Goal: Navigation & Orientation: Find specific page/section

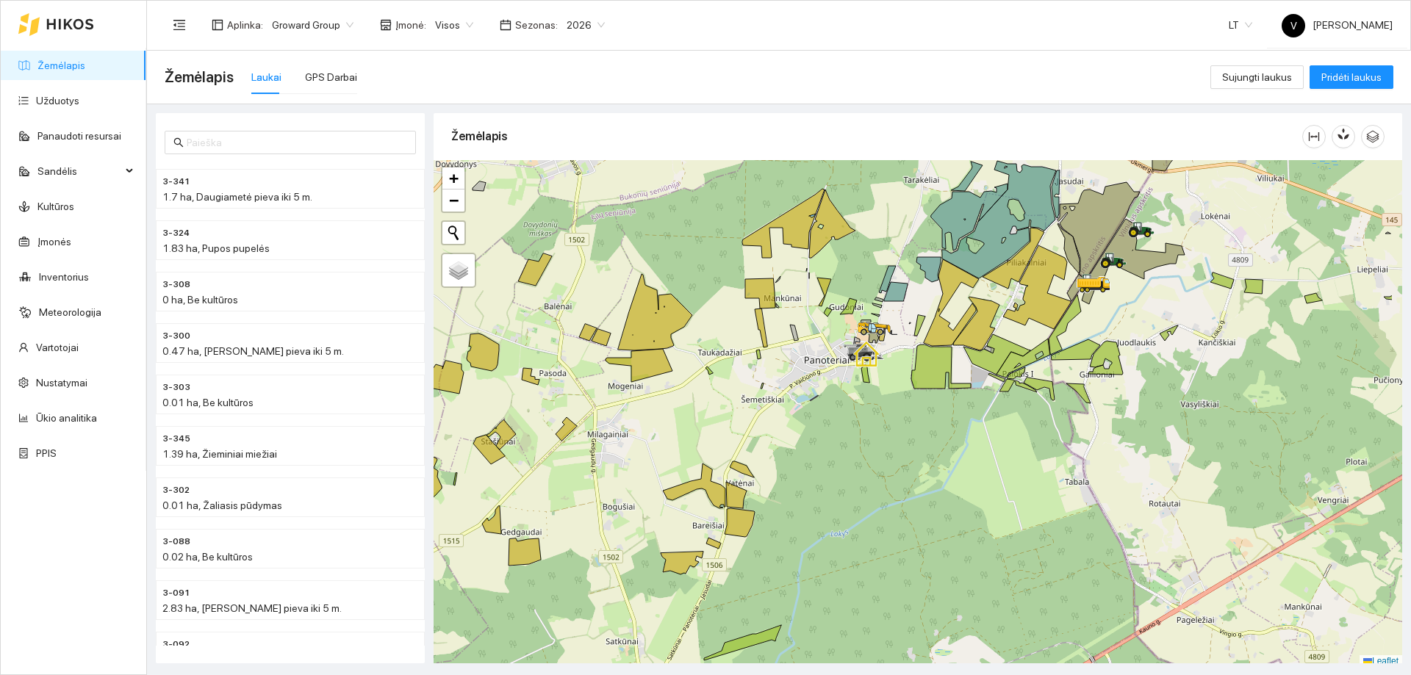
click at [747, 384] on div at bounding box center [917, 414] width 968 height 508
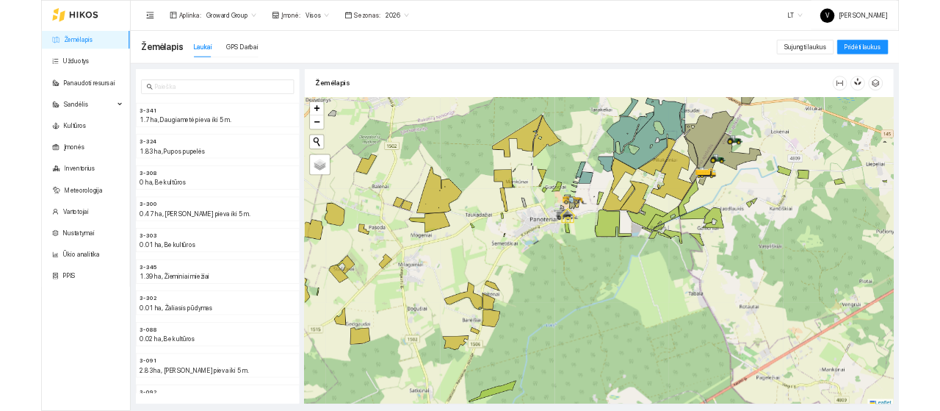
scroll to position [4, 0]
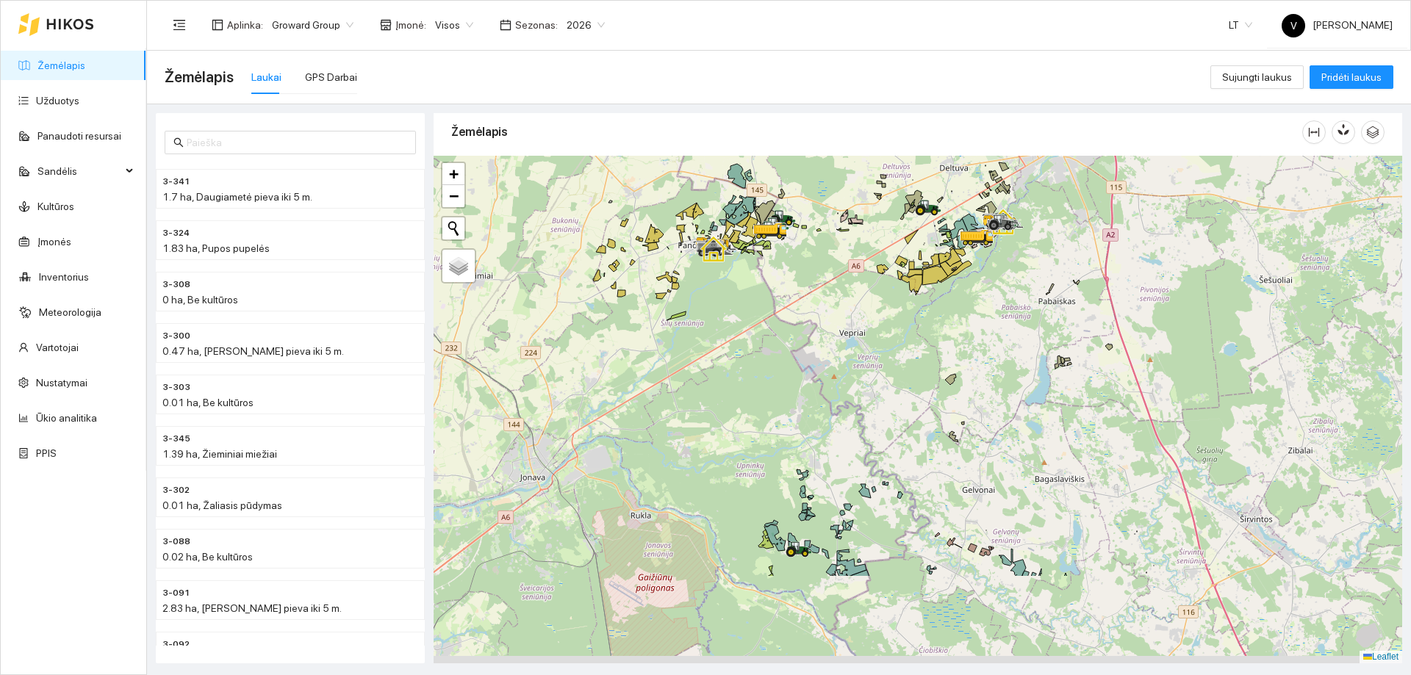
drag, startPoint x: 876, startPoint y: 422, endPoint x: 764, endPoint y: 292, distance: 172.0
click at [764, 292] on div at bounding box center [917, 410] width 968 height 508
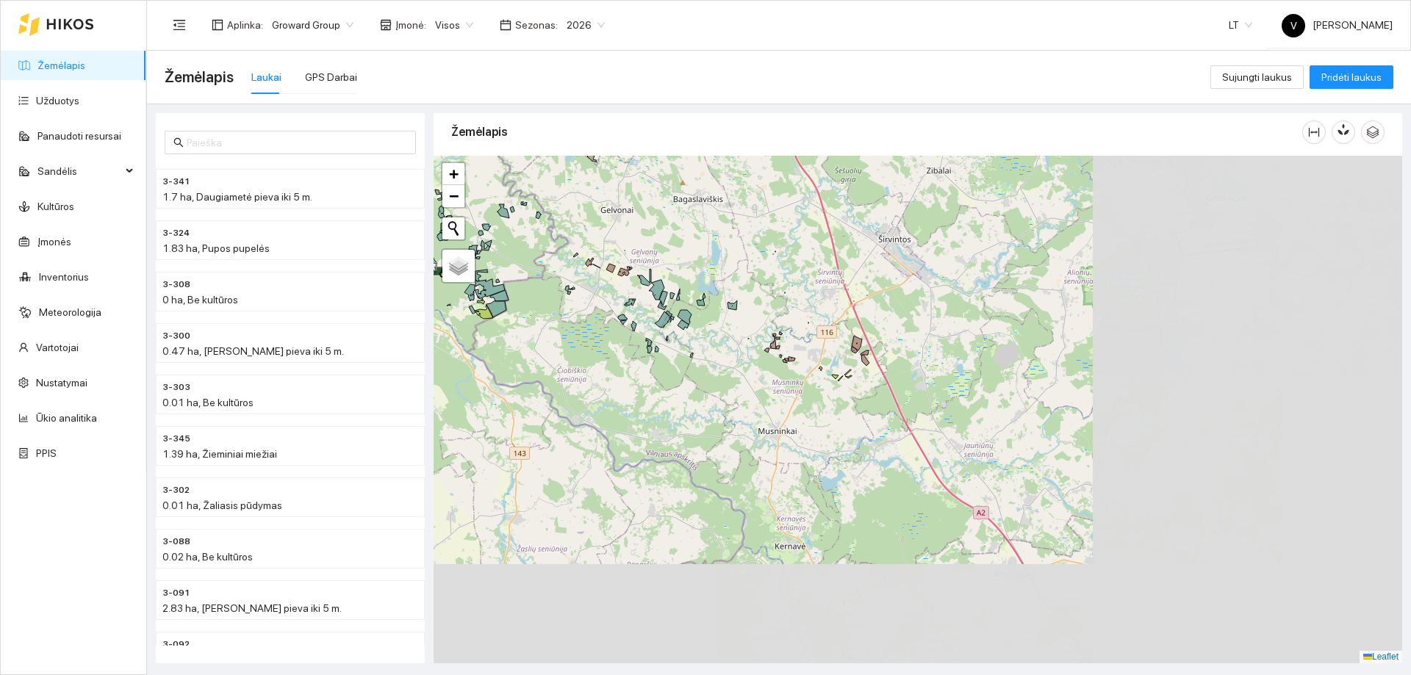
drag, startPoint x: 680, startPoint y: 274, endPoint x: 606, endPoint y: 234, distance: 83.5
click at [605, 234] on div at bounding box center [917, 410] width 968 height 508
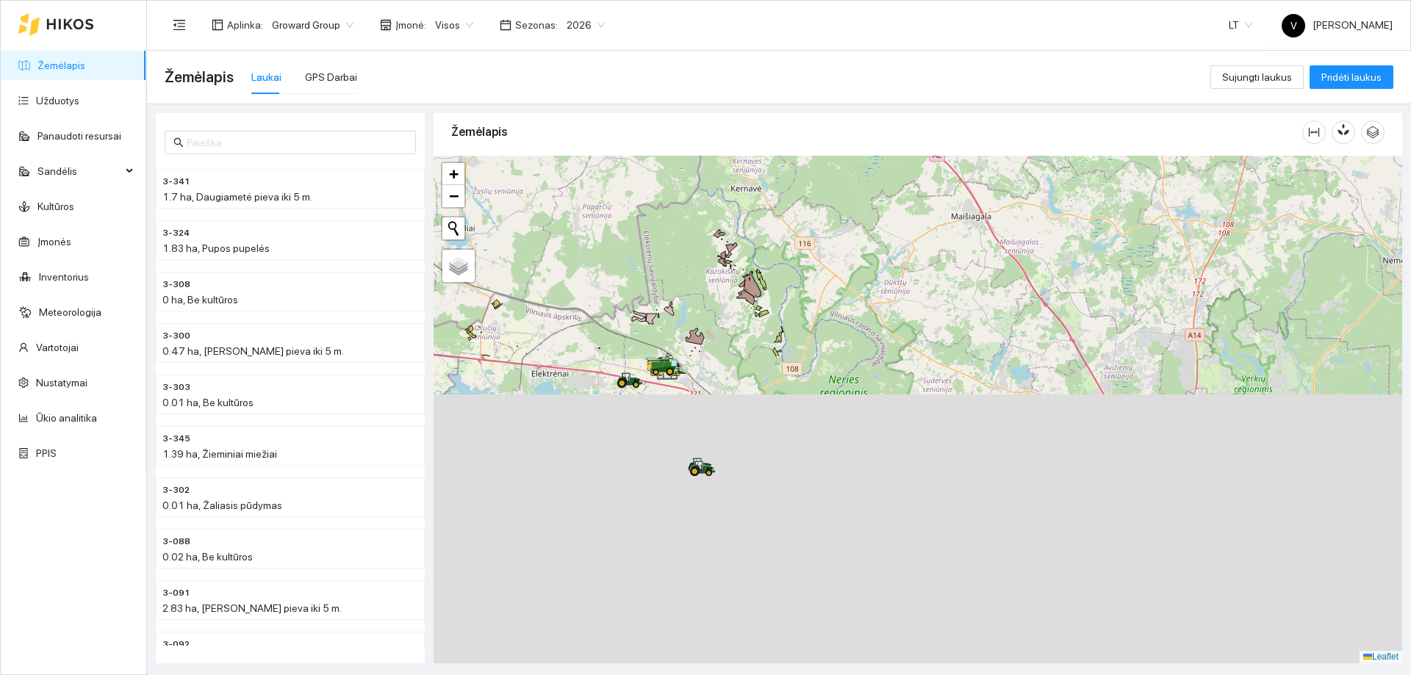
drag, startPoint x: 761, startPoint y: 493, endPoint x: 741, endPoint y: 231, distance: 262.4
click at [715, 153] on div "Žemėlapis" at bounding box center [917, 384] width 968 height 550
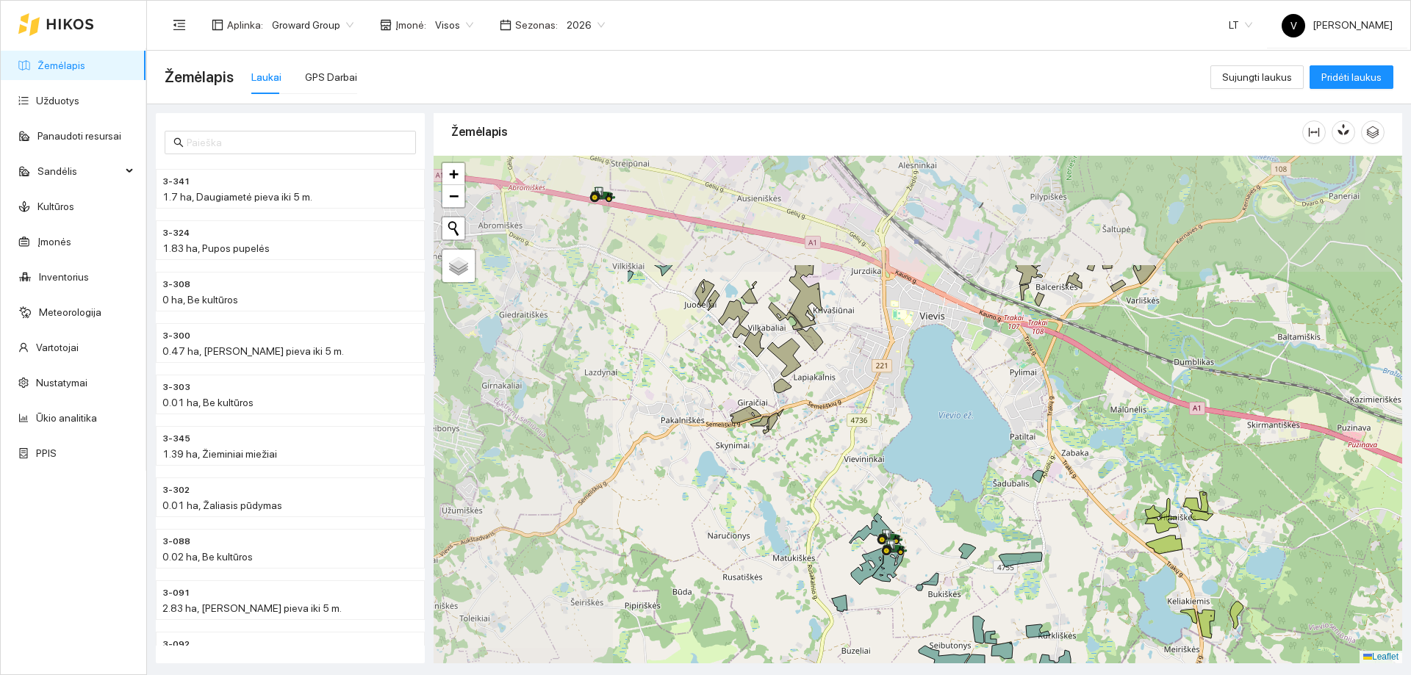
drag, startPoint x: 933, startPoint y: 538, endPoint x: 967, endPoint y: 564, distance: 42.5
click at [967, 564] on div at bounding box center [917, 410] width 968 height 508
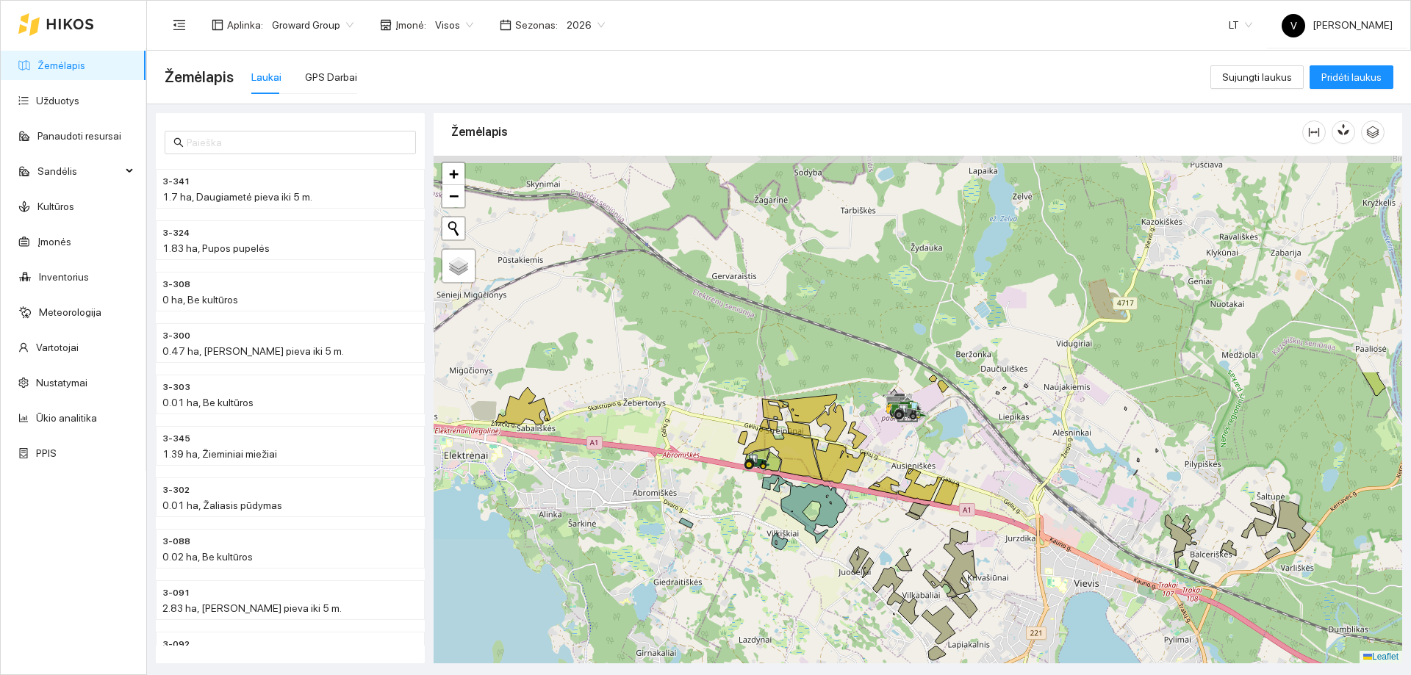
drag, startPoint x: 837, startPoint y: 280, endPoint x: 991, endPoint y: 547, distance: 308.7
click at [991, 547] on div at bounding box center [917, 410] width 968 height 508
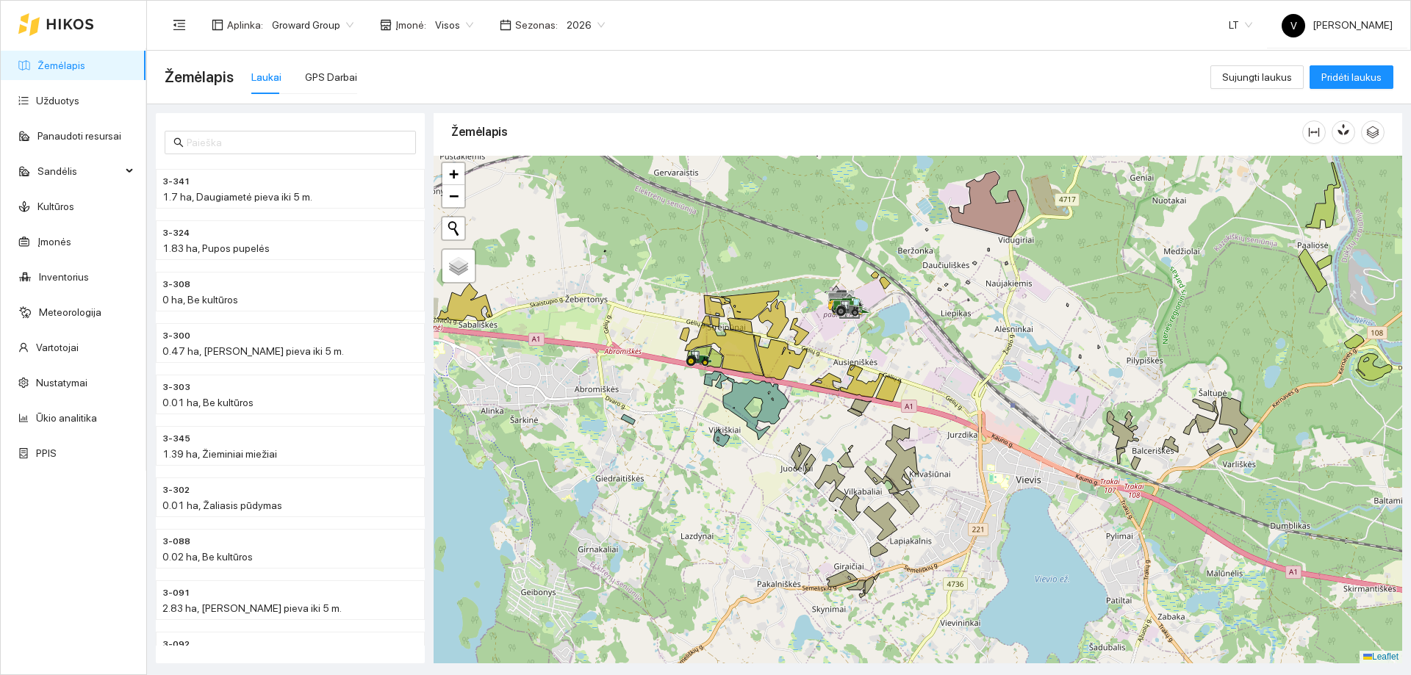
drag, startPoint x: 897, startPoint y: 334, endPoint x: 854, endPoint y: 198, distance: 142.7
click at [854, 198] on div at bounding box center [917, 410] width 968 height 508
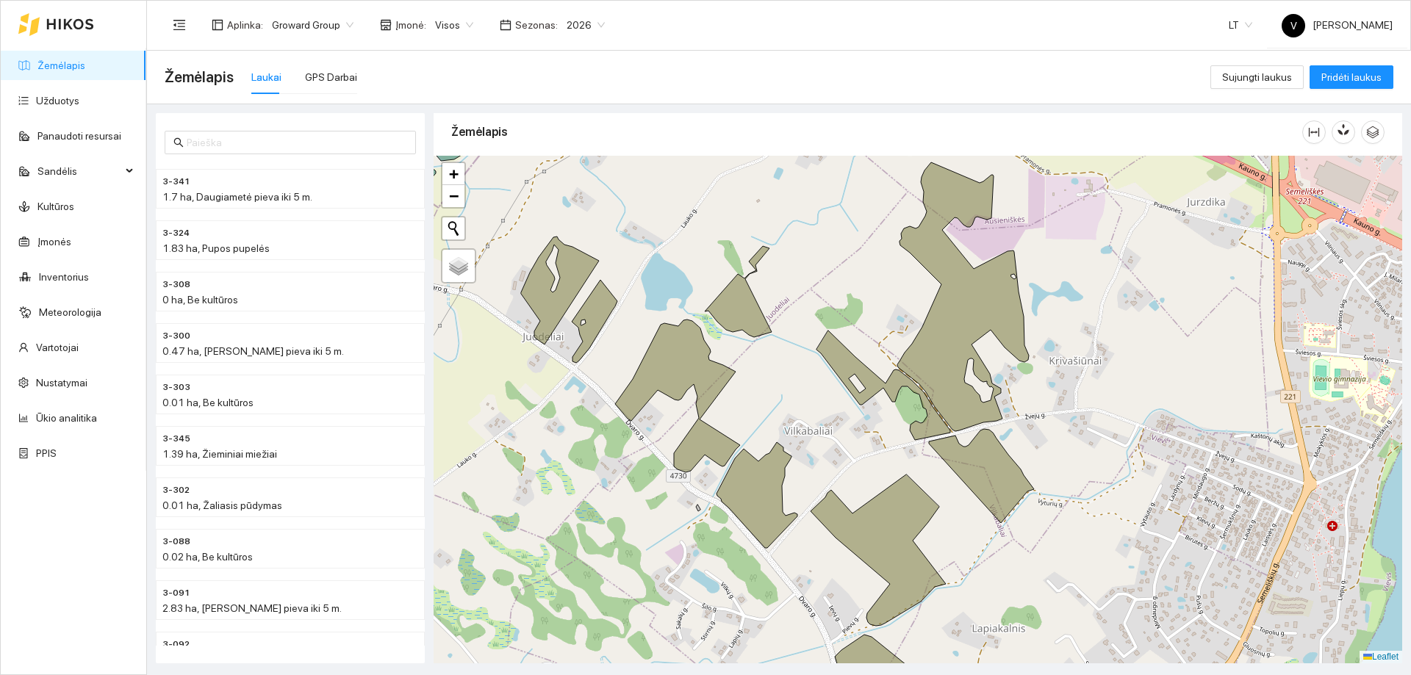
drag, startPoint x: 893, startPoint y: 536, endPoint x: 848, endPoint y: 570, distance: 56.1
click at [848, 570] on div at bounding box center [917, 410] width 968 height 508
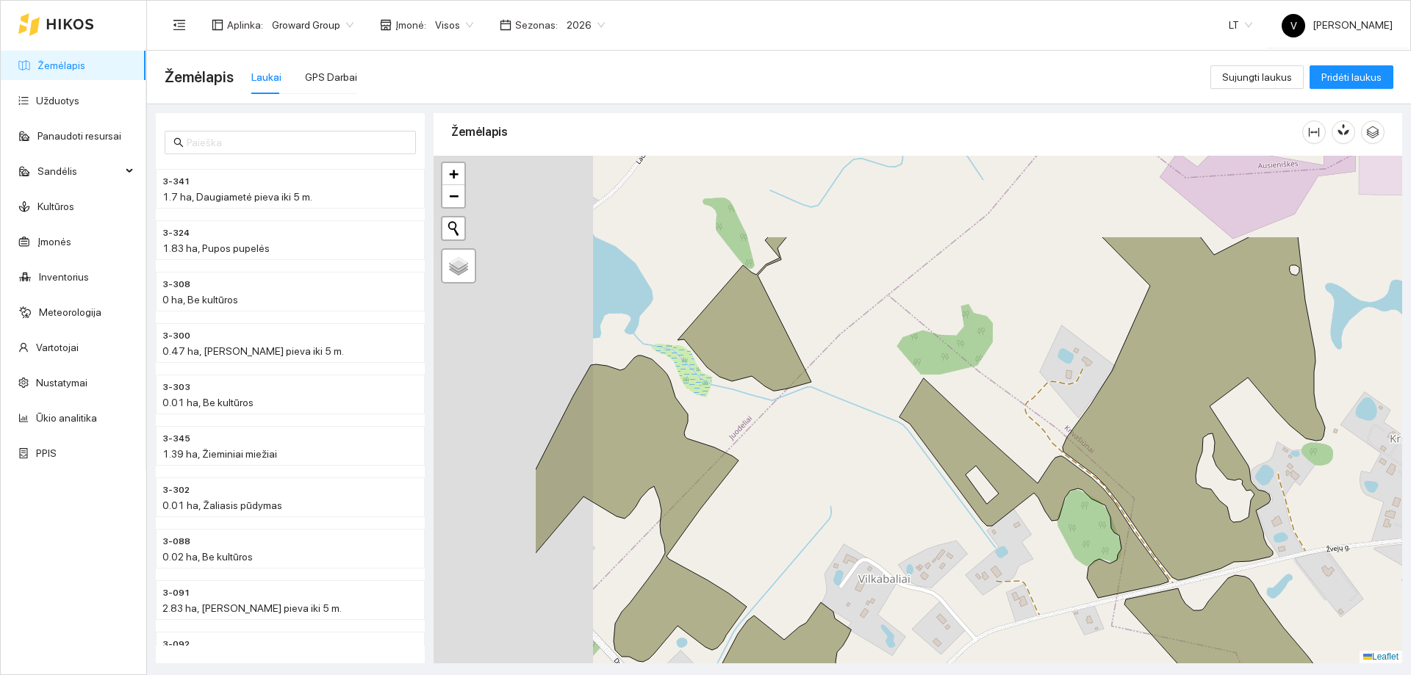
drag, startPoint x: 730, startPoint y: 380, endPoint x: 895, endPoint y: 492, distance: 198.9
click at [898, 503] on div at bounding box center [917, 410] width 968 height 508
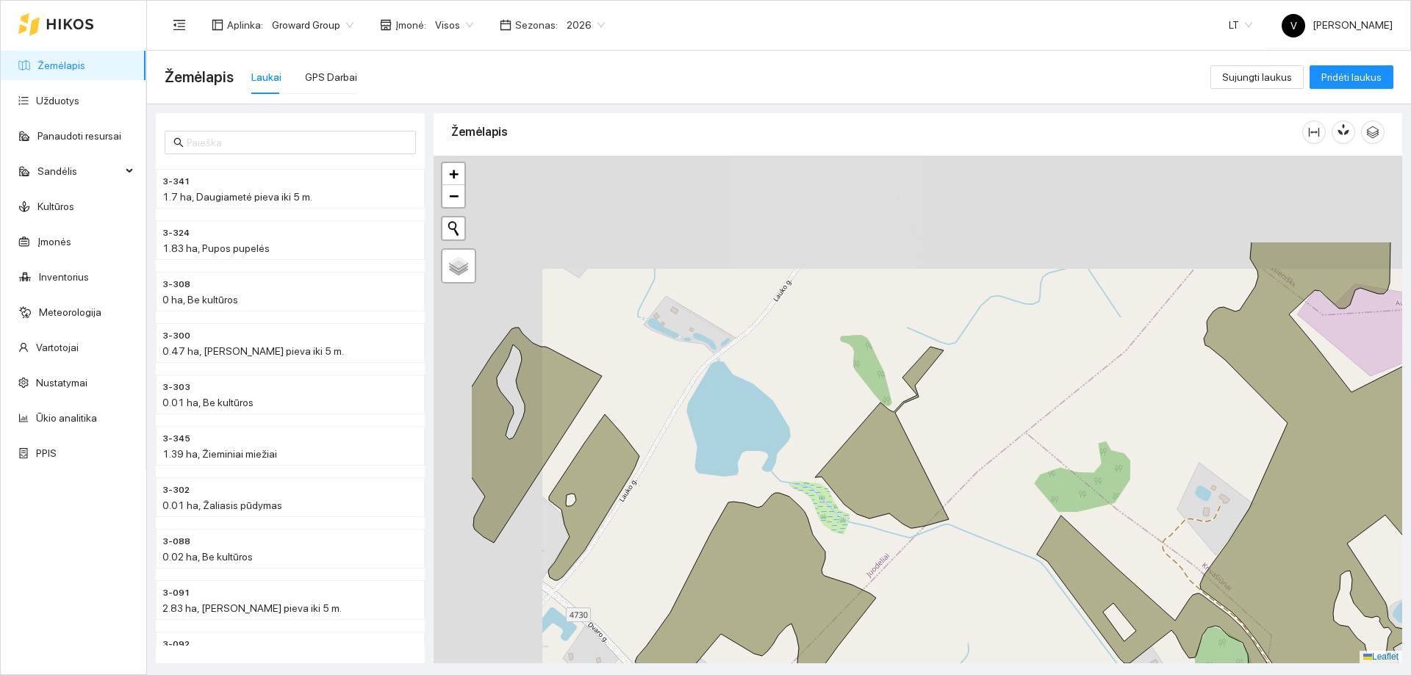
drag, startPoint x: 746, startPoint y: 389, endPoint x: 846, endPoint y: 489, distance: 141.3
click at [846, 489] on icon at bounding box center [882, 437] width 134 height 181
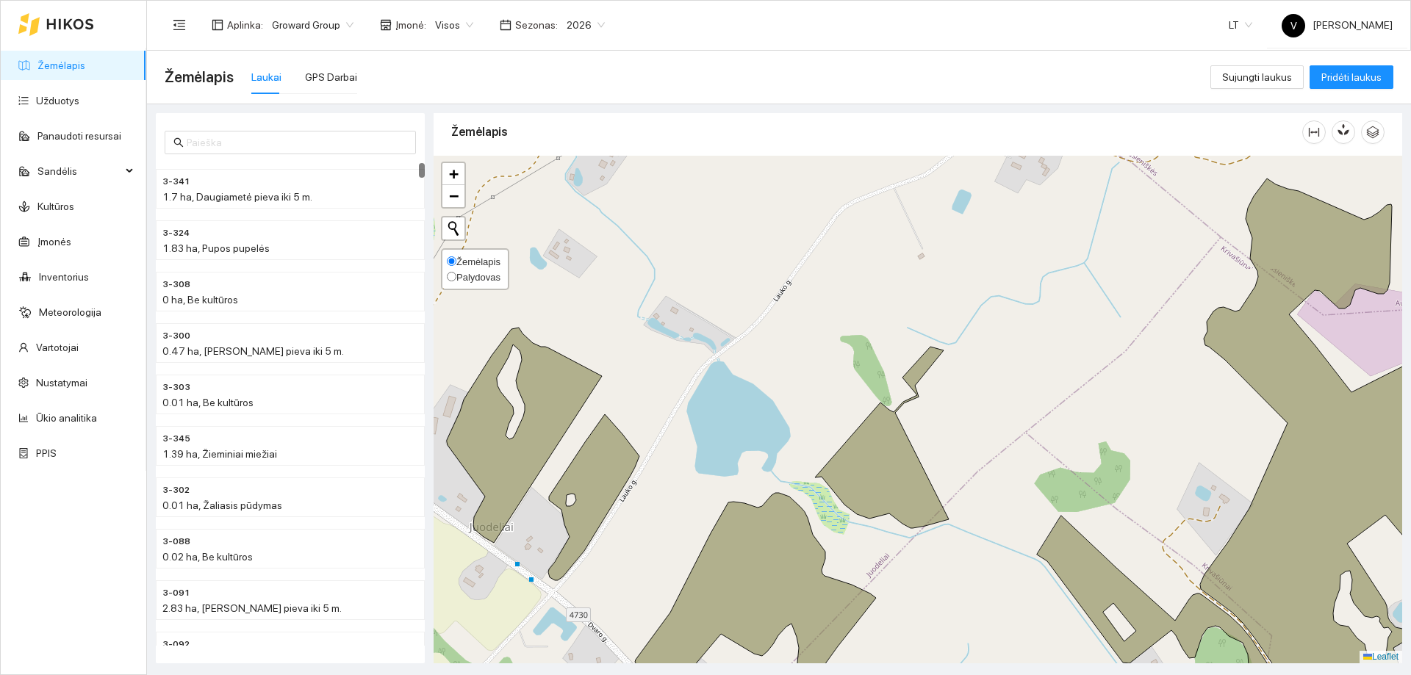
click at [465, 276] on span "Palydovas" at bounding box center [478, 277] width 44 height 11
click at [456, 276] on input "Palydovas" at bounding box center [452, 277] width 10 height 10
radio input "true"
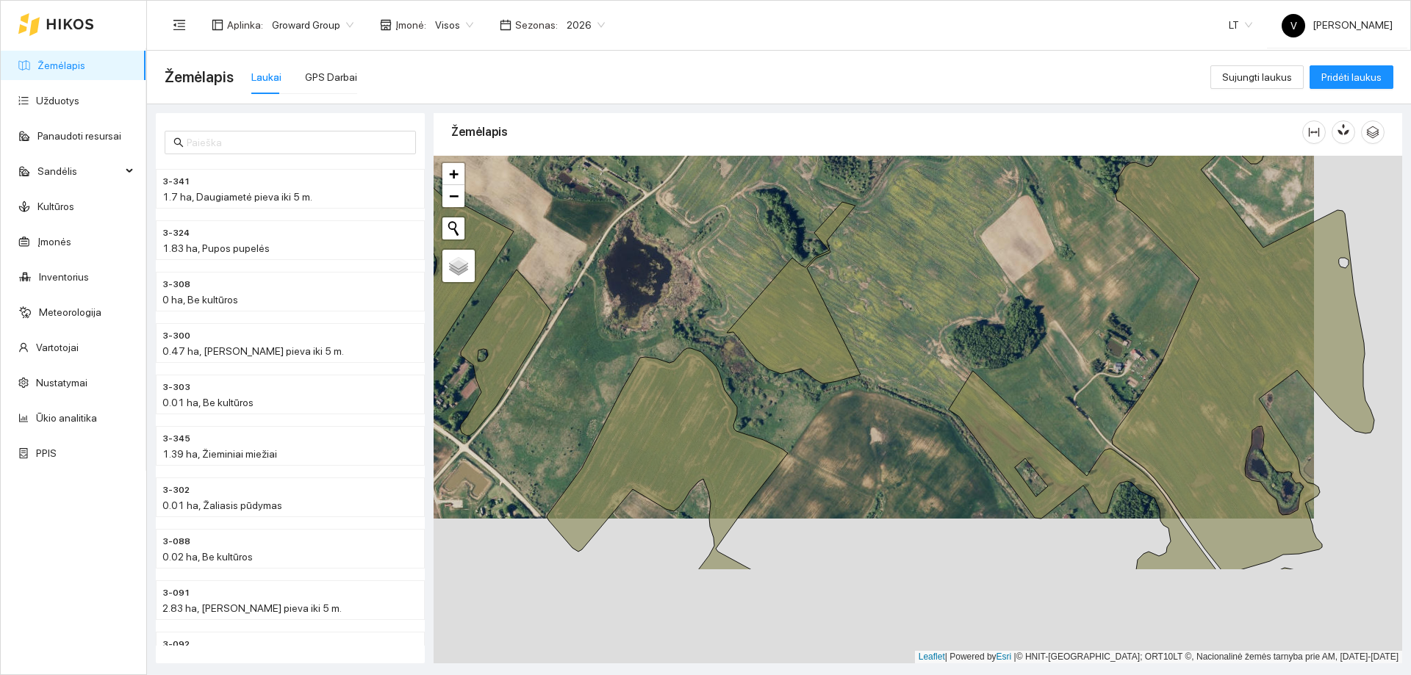
drag, startPoint x: 812, startPoint y: 378, endPoint x: 778, endPoint y: 312, distance: 74.3
click at [778, 312] on icon at bounding box center [794, 292] width 134 height 181
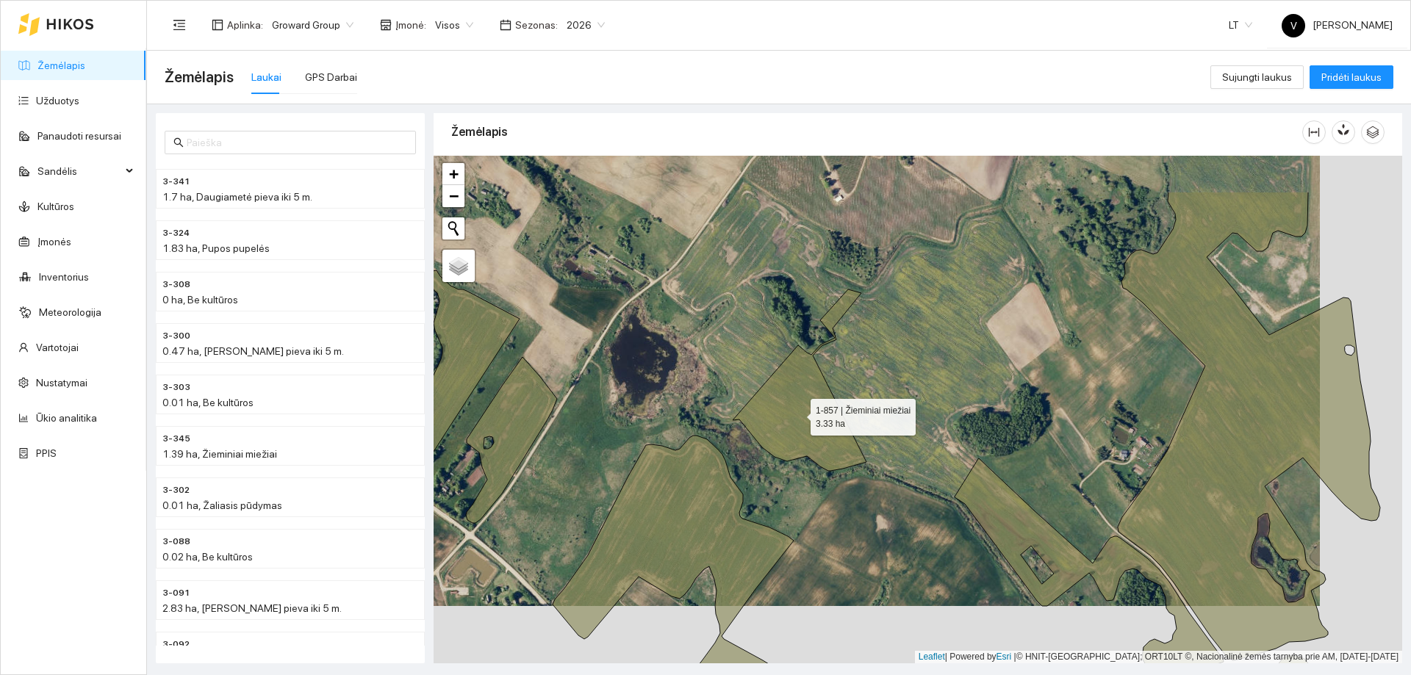
drag, startPoint x: 793, startPoint y: 334, endPoint x: 797, endPoint y: 412, distance: 78.7
click at [797, 412] on icon at bounding box center [800, 379] width 134 height 181
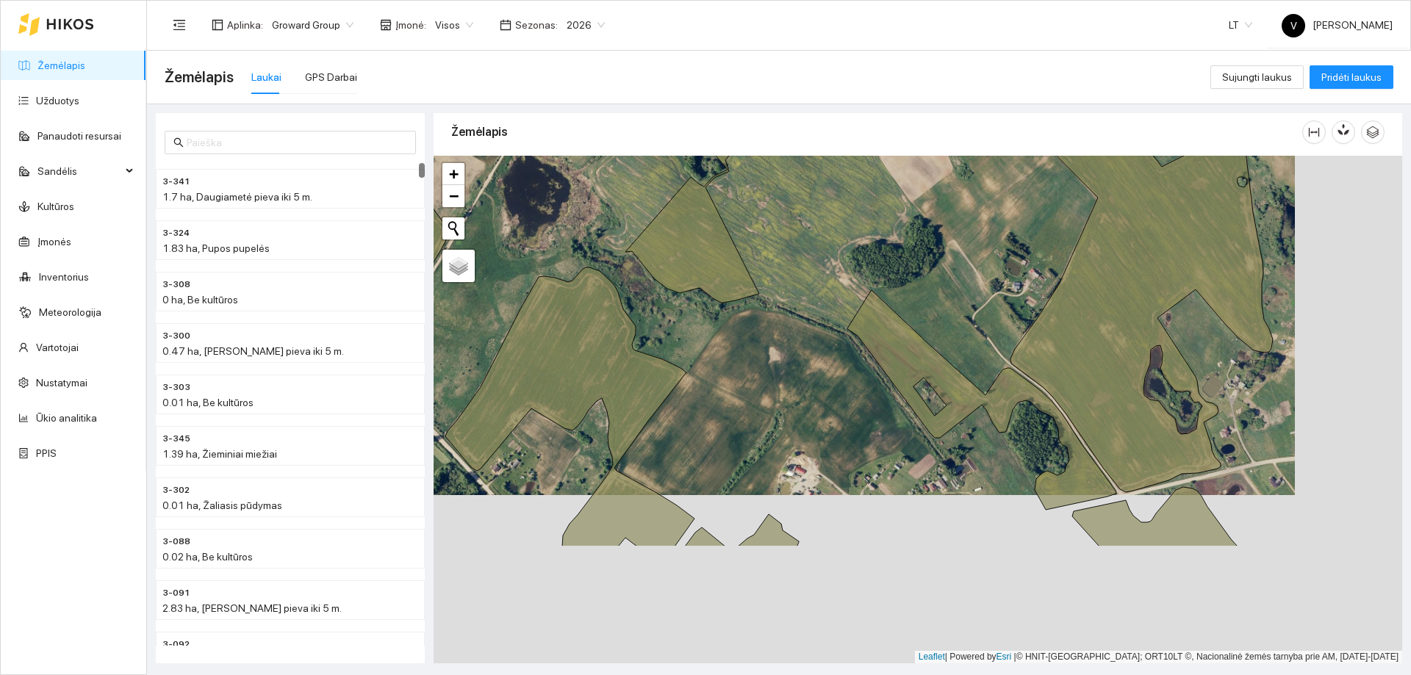
drag, startPoint x: 755, startPoint y: 328, endPoint x: 863, endPoint y: 336, distance: 107.6
click at [682, 259] on div at bounding box center [917, 410] width 968 height 508
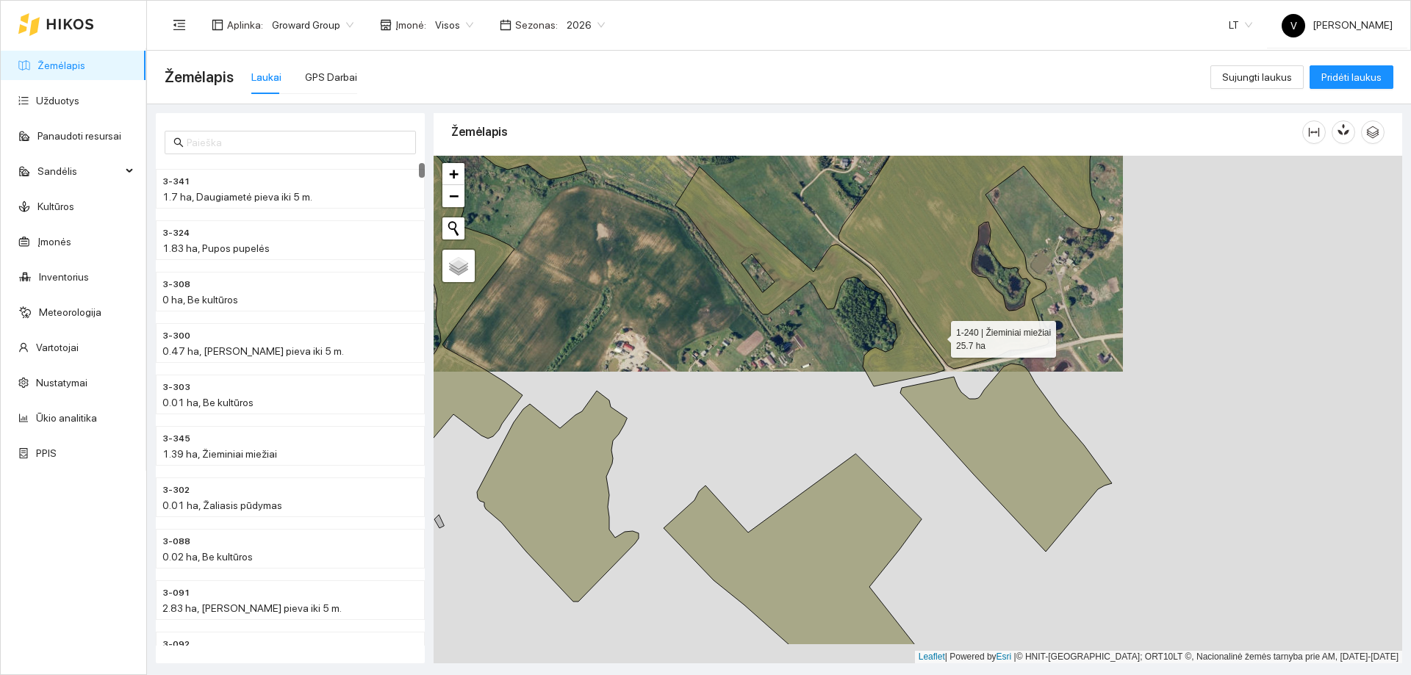
drag, startPoint x: 1043, startPoint y: 407, endPoint x: 888, endPoint y: 295, distance: 191.1
click at [888, 296] on icon at bounding box center [969, 202] width 262 height 334
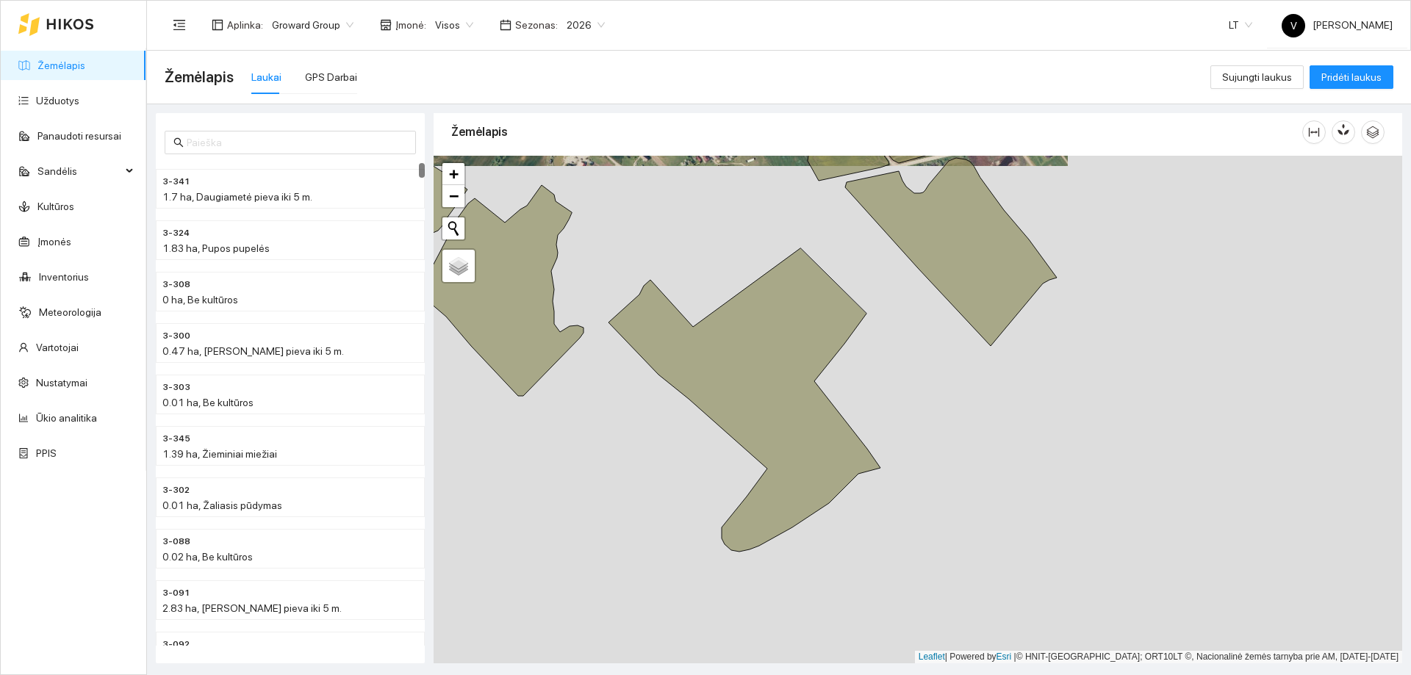
drag, startPoint x: 916, startPoint y: 428, endPoint x: 924, endPoint y: 354, distance: 73.8
click at [924, 354] on div at bounding box center [917, 410] width 968 height 508
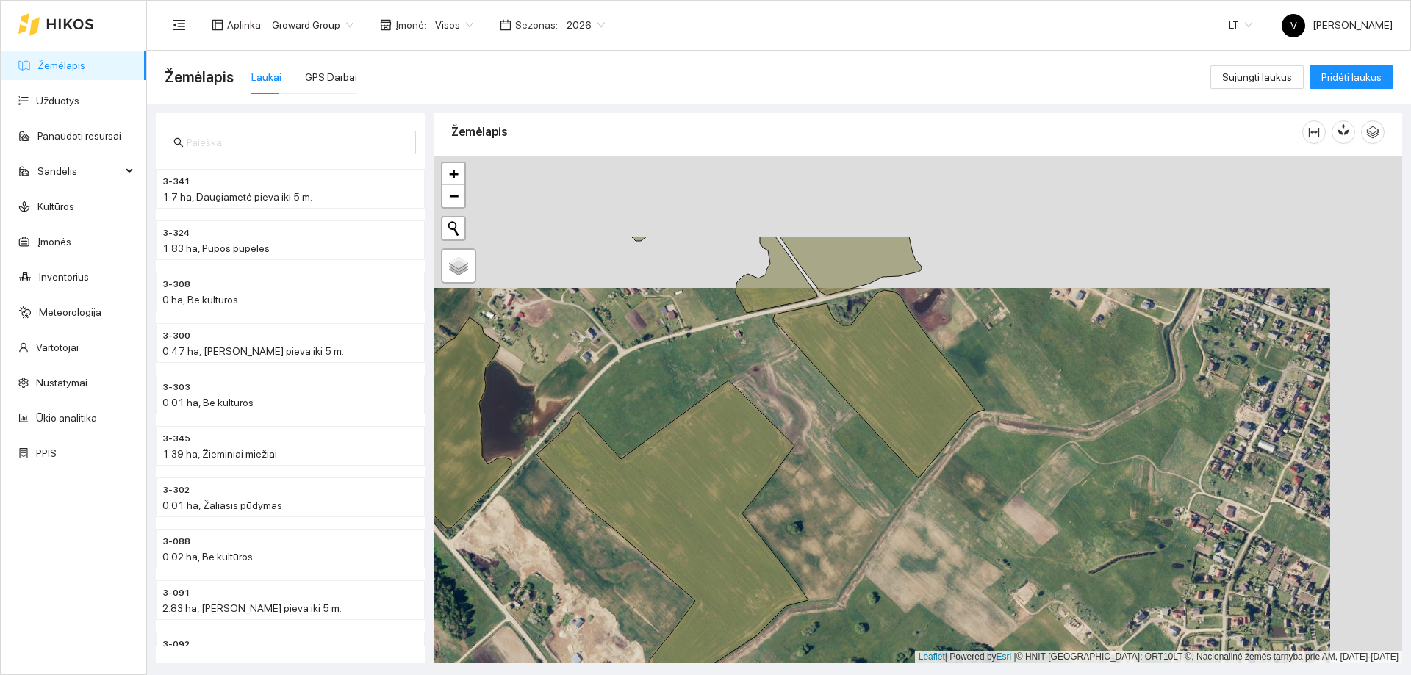
drag, startPoint x: 959, startPoint y: 341, endPoint x: 862, endPoint y: 480, distance: 169.4
click at [863, 478] on div at bounding box center [917, 410] width 968 height 508
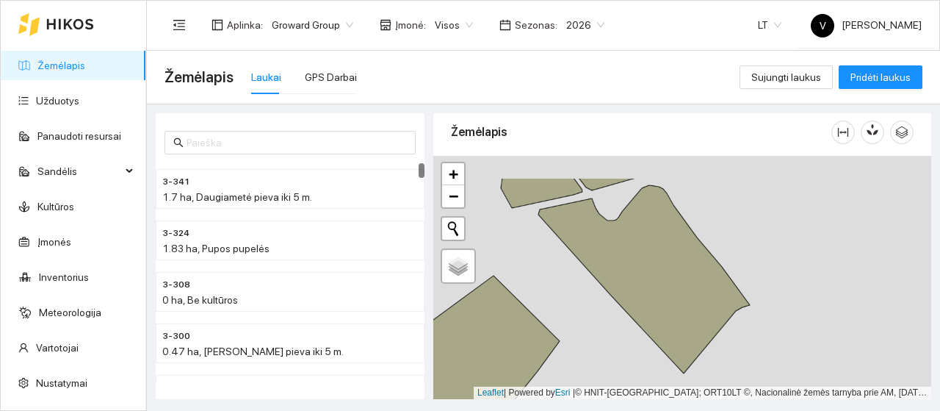
click at [598, 306] on div at bounding box center [682, 277] width 498 height 243
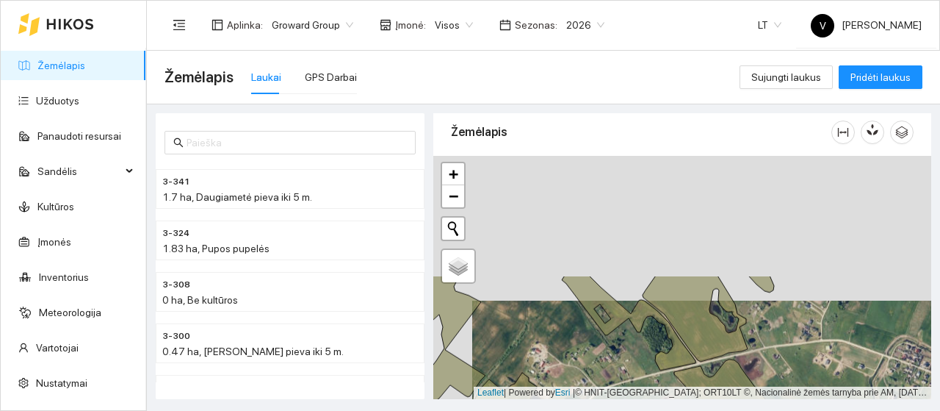
drag, startPoint x: 633, startPoint y: 179, endPoint x: 674, endPoint y: 328, distance: 154.7
click at [674, 328] on icon at bounding box center [709, 319] width 132 height 86
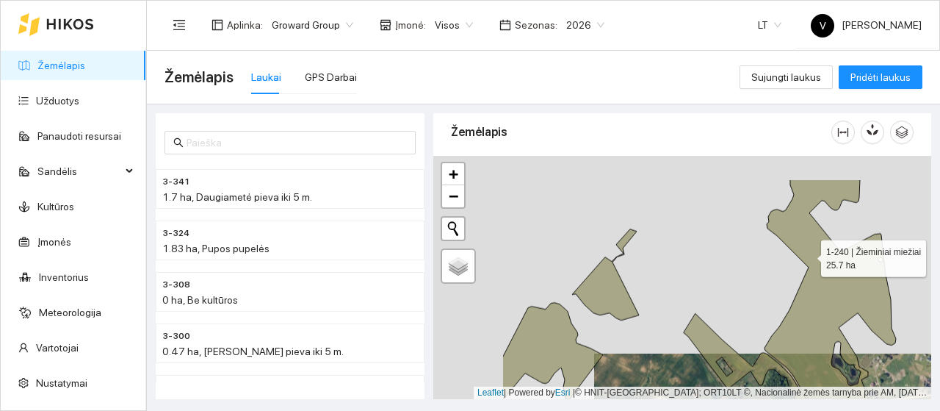
drag, startPoint x: 689, startPoint y: 213, endPoint x: 807, endPoint y: 254, distance: 125.2
click at [807, 254] on icon at bounding box center [831, 296] width 132 height 235
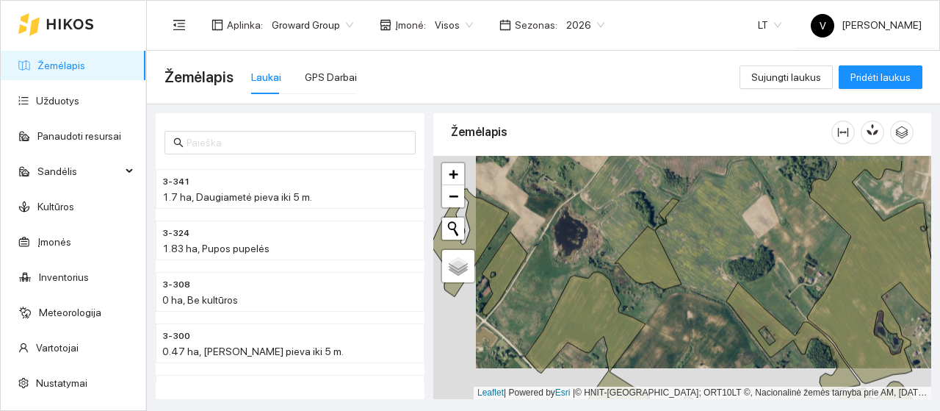
drag, startPoint x: 641, startPoint y: 283, endPoint x: 639, endPoint y: 306, distance: 23.6
click at [639, 306] on div at bounding box center [682, 277] width 498 height 243
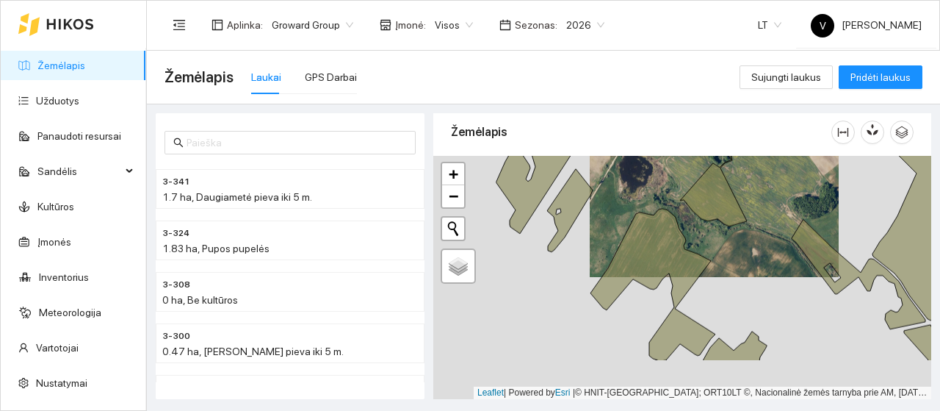
drag, startPoint x: 736, startPoint y: 325, endPoint x: 730, endPoint y: 215, distance: 110.4
click at [730, 215] on div at bounding box center [682, 277] width 498 height 243
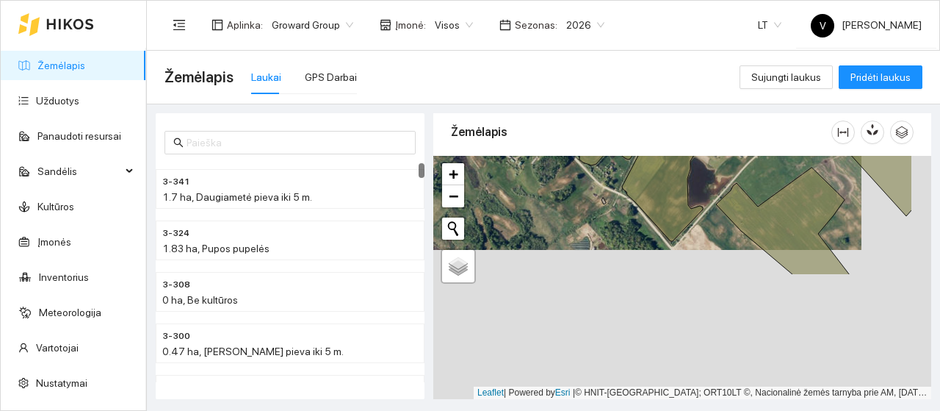
drag, startPoint x: 594, startPoint y: 276, endPoint x: 635, endPoint y: 196, distance: 89.0
click at [525, 127] on div "Žemėlapis" at bounding box center [682, 252] width 498 height 286
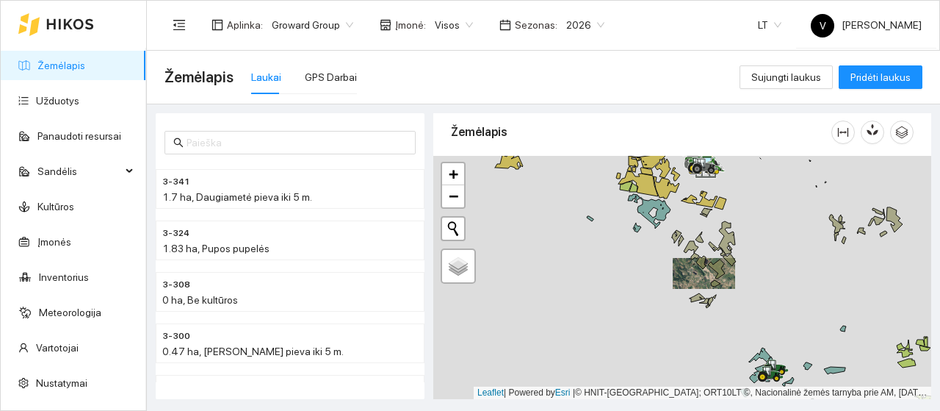
drag, startPoint x: 613, startPoint y: 267, endPoint x: 691, endPoint y: 270, distance: 77.9
click at [691, 270] on div at bounding box center [682, 277] width 498 height 243
